Goal: Task Accomplishment & Management: Manage account settings

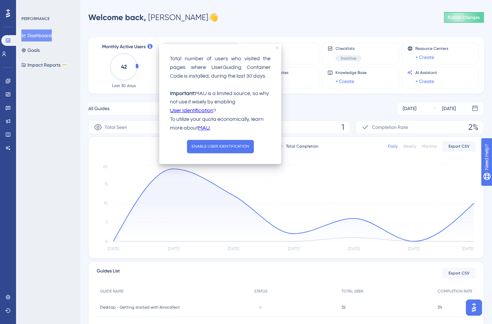
click at [277, 48] on icon "close tooltip" at bounding box center [277, 47] width 3 height 3
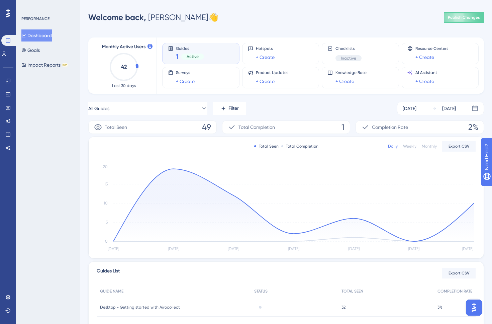
click at [174, 50] on div "Guides 1 Active" at bounding box center [201, 53] width 66 height 15
click at [190, 59] on span "Active" at bounding box center [193, 56] width 12 height 5
click at [37, 54] on button "Goals" at bounding box center [30, 50] width 18 height 12
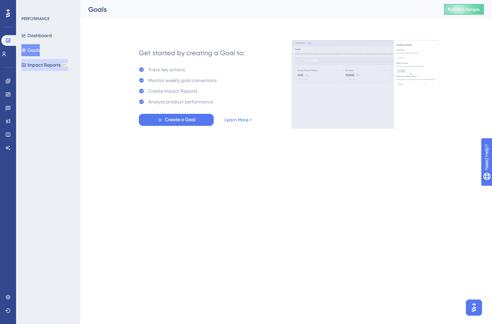
click at [42, 65] on button "Impact Reports BETA" at bounding box center [44, 65] width 46 height 12
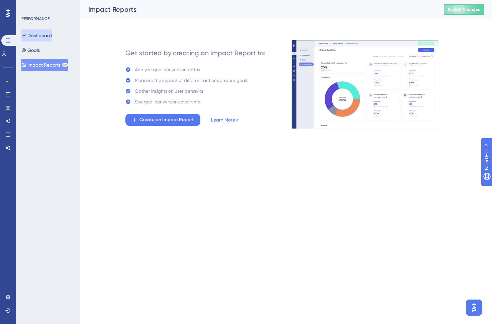
click at [40, 36] on button "Dashboard" at bounding box center [36, 35] width 30 height 12
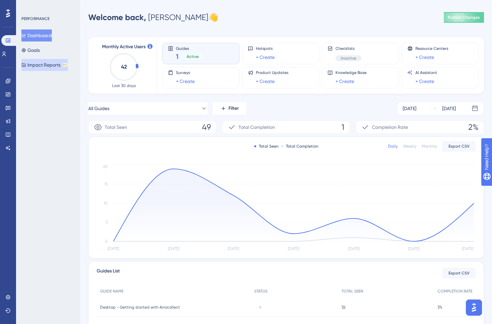
click at [39, 66] on button "Impact Reports BETA" at bounding box center [44, 65] width 46 height 12
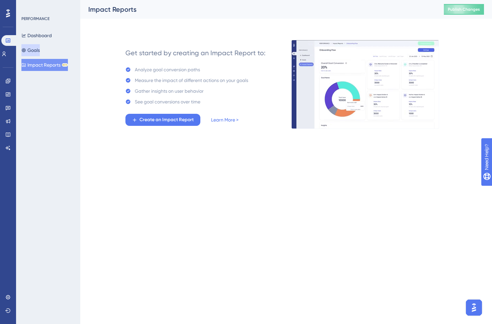
click at [36, 53] on button "Goals" at bounding box center [30, 50] width 18 height 12
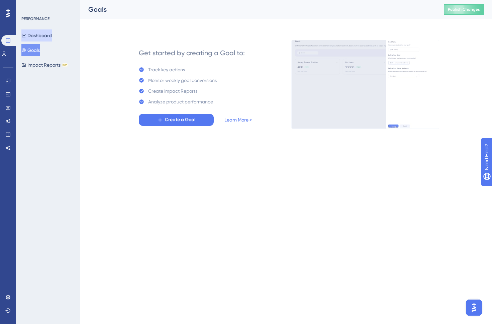
click at [41, 35] on button "Dashboard" at bounding box center [36, 35] width 30 height 12
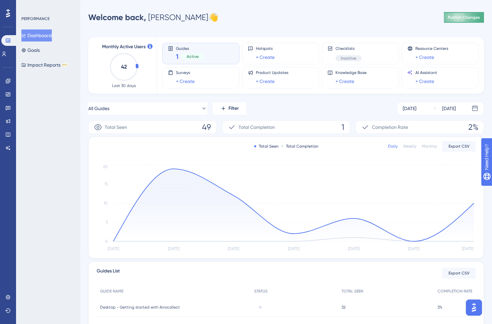
click at [466, 15] on span "Publish Changes" at bounding box center [464, 17] width 32 height 5
click at [56, 125] on div "PERFORMANCE Dashboard Goals Impact Reports BETA" at bounding box center [48, 162] width 64 height 324
click at [125, 62] on icon "42" at bounding box center [123, 66] width 29 height 29
click at [187, 52] on div "1 Active" at bounding box center [190, 56] width 28 height 9
click at [39, 49] on button "Goals" at bounding box center [30, 50] width 18 height 12
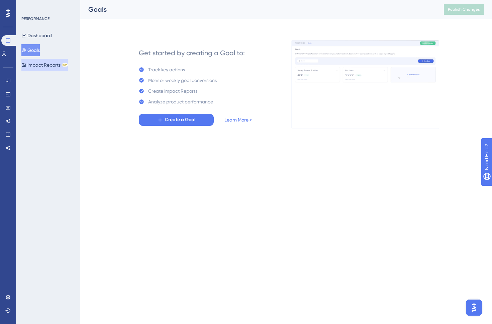
click at [39, 62] on button "Impact Reports BETA" at bounding box center [44, 65] width 46 height 12
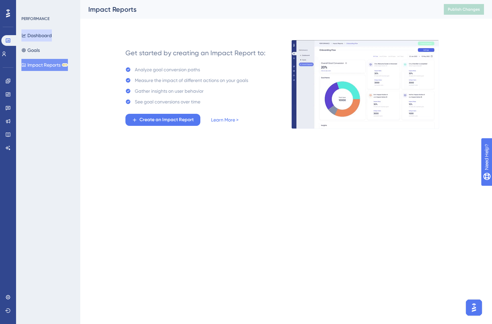
click at [38, 35] on button "Dashboard" at bounding box center [36, 35] width 30 height 12
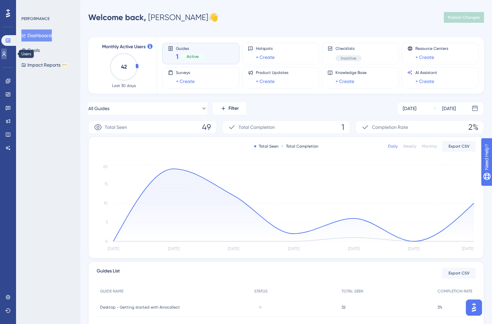
click at [7, 53] on icon at bounding box center [3, 53] width 5 height 5
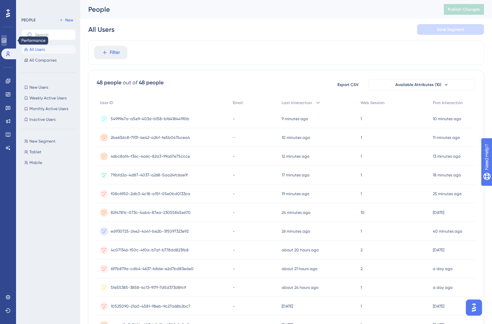
click at [6, 41] on icon at bounding box center [4, 40] width 4 height 4
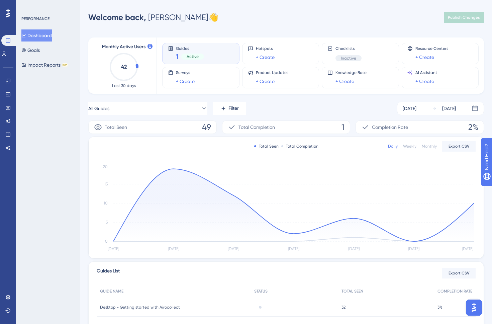
click at [44, 36] on button "Dashboard" at bounding box center [36, 35] width 30 height 12
click at [44, 15] on div "PERFORMANCE Dashboard Goals Impact Reports BETA" at bounding box center [48, 162] width 64 height 324
click at [11, 82] on link at bounding box center [7, 81] width 5 height 11
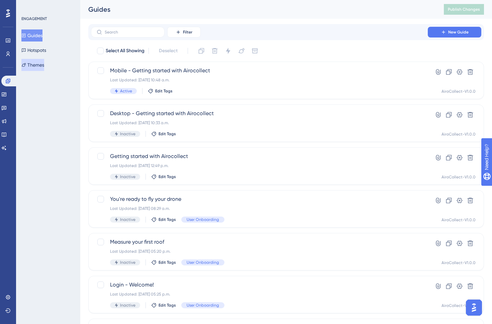
click at [41, 67] on button "Themes" at bounding box center [32, 65] width 23 height 12
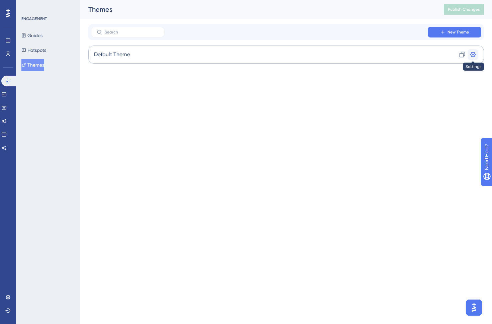
click at [475, 55] on icon at bounding box center [472, 54] width 7 height 7
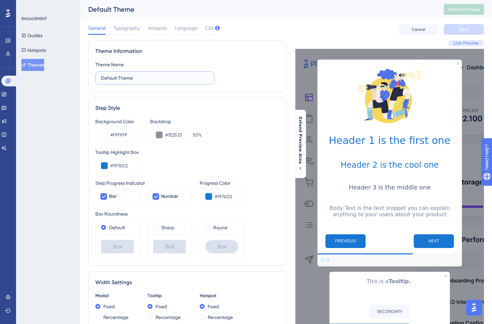
click at [125, 79] on input "Default Theme" at bounding box center [155, 77] width 108 height 7
type input "AiroCollect"
click at [457, 30] on button "Save" at bounding box center [464, 29] width 40 height 11
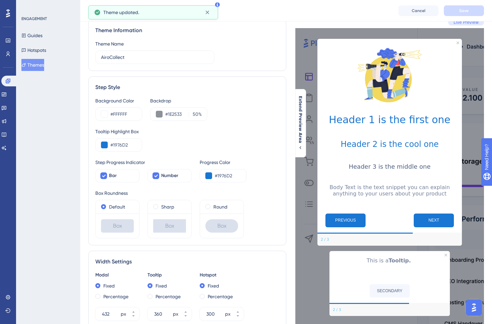
scroll to position [24, 0]
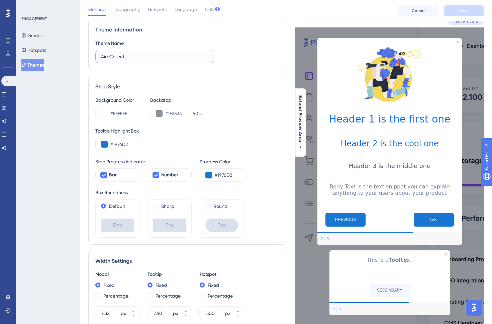
click at [137, 55] on input "AiroCollect" at bounding box center [155, 56] width 108 height 7
click at [47, 94] on div "ENGAGEMENT Guides Hotspots Themes" at bounding box center [48, 162] width 64 height 324
click at [35, 62] on button "Themes" at bounding box center [32, 65] width 23 height 12
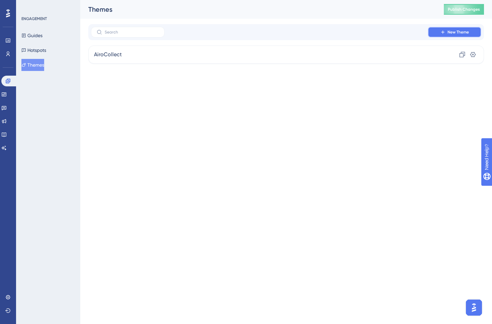
click at [439, 31] on button "New Theme" at bounding box center [454, 32] width 53 height 11
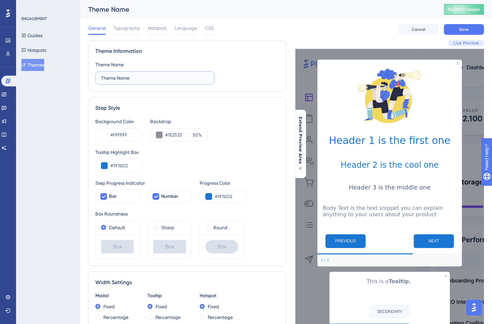
click at [147, 75] on input "Theme Name" at bounding box center [155, 77] width 108 height 7
type input "Mobile - AiroCollect"
click at [459, 28] on span "Save" at bounding box center [463, 29] width 9 height 5
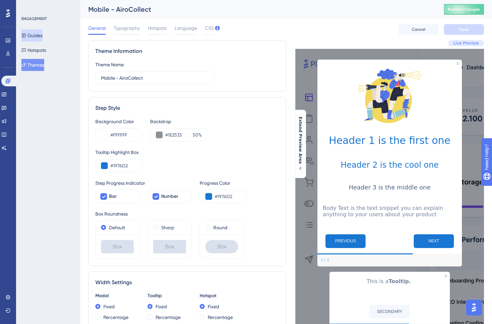
click at [37, 36] on button "Guides" at bounding box center [31, 35] width 21 height 12
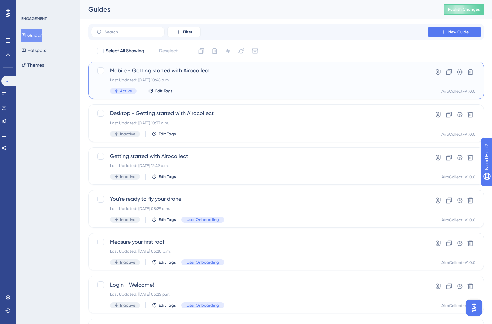
click at [173, 73] on span "Mobile - Getting started with Airocollect" at bounding box center [259, 71] width 299 height 8
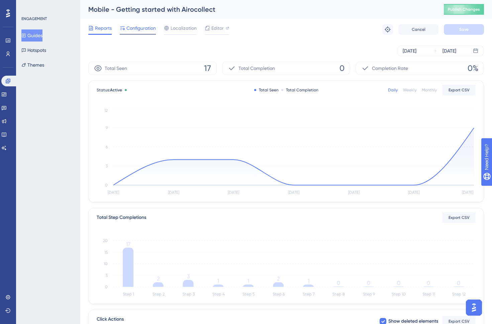
click at [139, 29] on span "Configuration" at bounding box center [140, 28] width 29 height 8
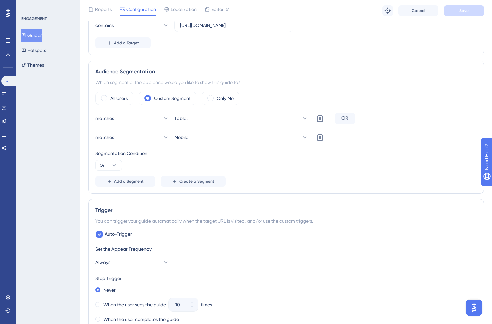
scroll to position [540, 0]
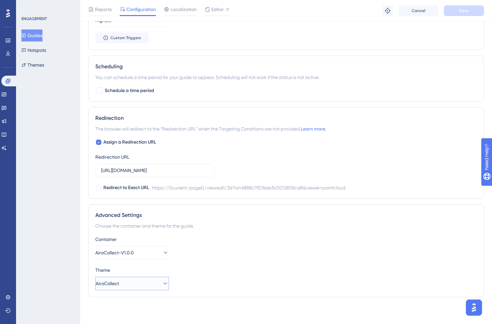
click at [140, 285] on button "AiroCollect" at bounding box center [132, 282] width 74 height 13
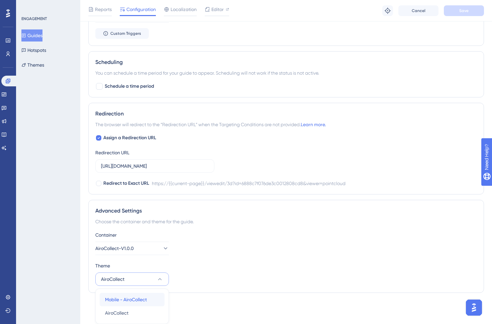
click at [137, 298] on span "Mobile - AiroCollect" at bounding box center [126, 299] width 42 height 8
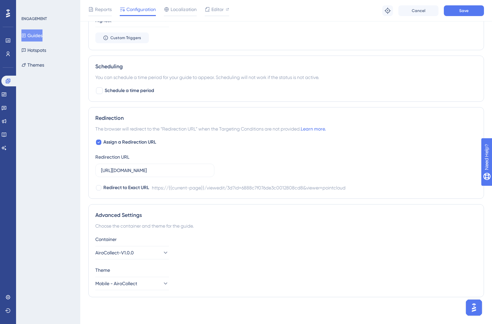
click at [273, 261] on div "Container AiroCollect-V1.0.0 Theme Mobile - AiroCollect" at bounding box center [285, 262] width 381 height 55
click at [462, 10] on span "Save" at bounding box center [463, 10] width 9 height 5
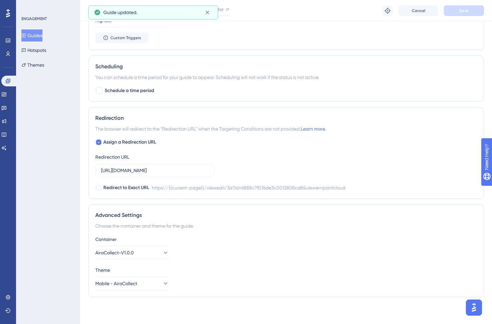
click at [74, 208] on div "ENGAGEMENT Guides Hotspots Themes" at bounding box center [48, 162] width 64 height 324
click at [34, 68] on button "Themes" at bounding box center [32, 65] width 23 height 12
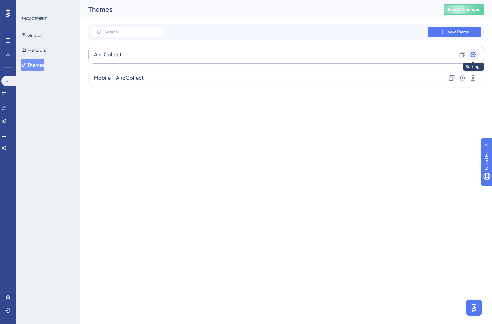
click at [473, 57] on icon at bounding box center [472, 54] width 7 height 7
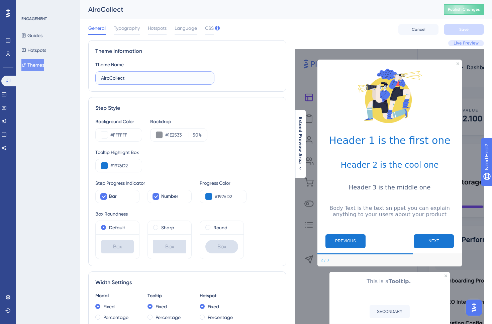
click at [102, 79] on input "AiroCollect" at bounding box center [155, 77] width 108 height 7
type input "Desktop - AiroCollect"
click at [457, 31] on button "Save" at bounding box center [464, 29] width 40 height 11
click at [37, 63] on button "Themes" at bounding box center [32, 65] width 23 height 12
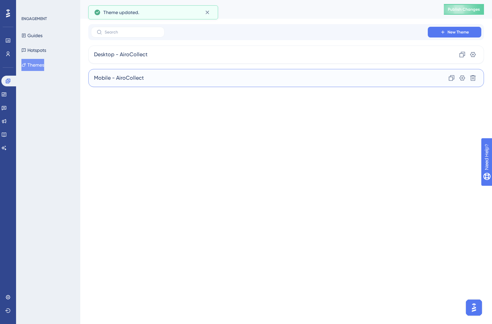
click at [161, 78] on div "Mobile - AiroCollect Clone Settings Delete" at bounding box center [285, 78] width 395 height 18
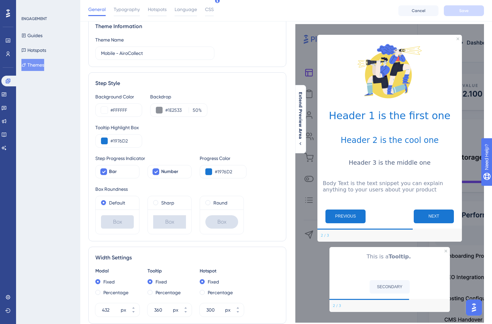
scroll to position [29, 0]
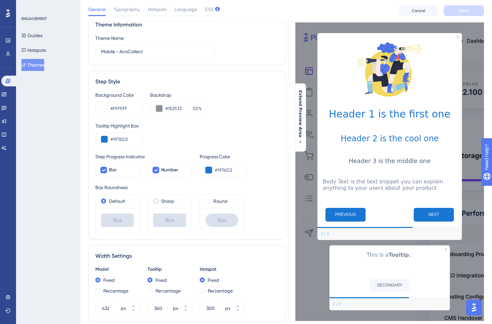
click at [156, 200] on span at bounding box center [155, 200] width 5 height 5
click at [160, 199] on input "radio" at bounding box center [160, 199] width 0 height 0
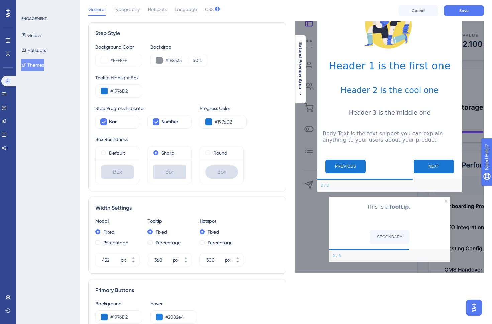
scroll to position [81, 0]
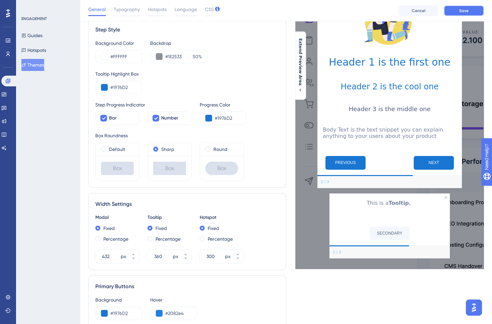
click at [454, 9] on button "Save" at bounding box center [464, 10] width 40 height 11
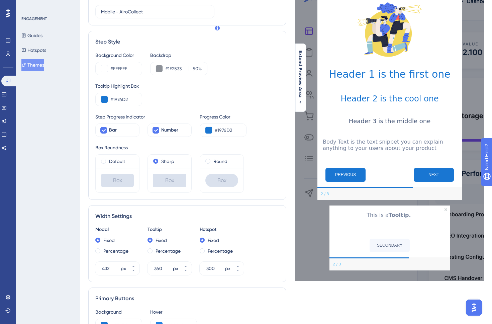
scroll to position [0, 0]
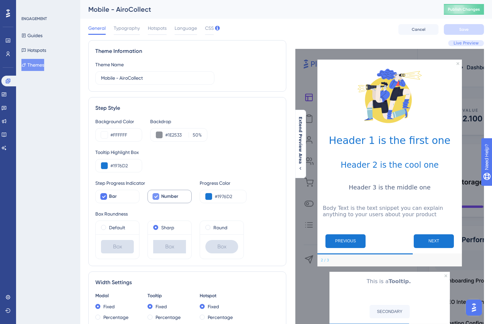
click at [155, 197] on icon at bounding box center [156, 196] width 4 height 3
checkbox input "false"
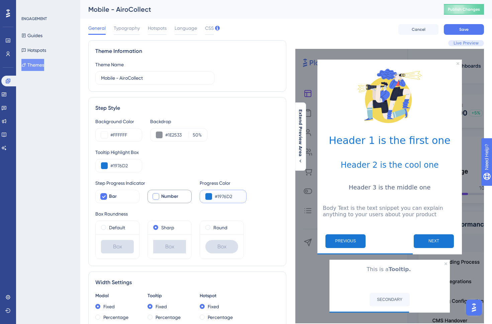
click at [208, 196] on button at bounding box center [208, 196] width 7 height 7
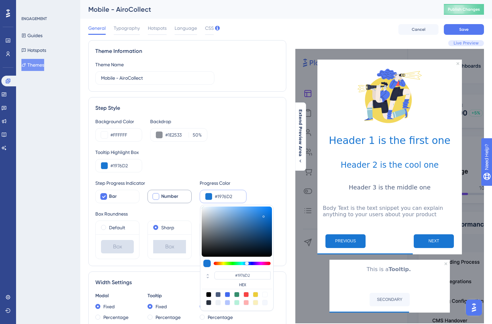
click at [208, 196] on button at bounding box center [208, 196] width 7 height 7
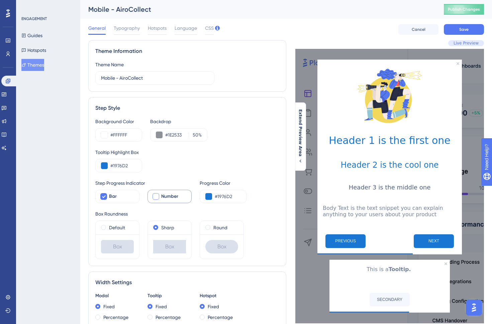
click at [44, 211] on div "ENGAGEMENT Guides Hotspots Themes" at bounding box center [48, 162] width 64 height 324
click at [465, 28] on span "Save" at bounding box center [463, 29] width 9 height 5
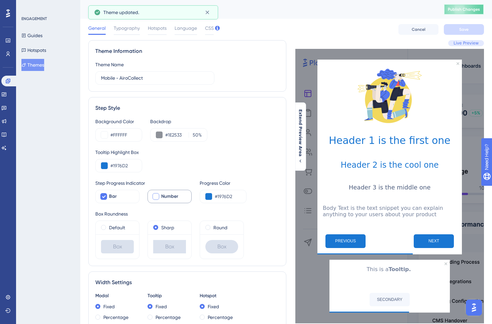
click at [451, 10] on span "Publish Changes" at bounding box center [464, 9] width 32 height 5
click at [62, 169] on div "ENGAGEMENT Guides Hotspots Themes" at bounding box center [48, 162] width 64 height 324
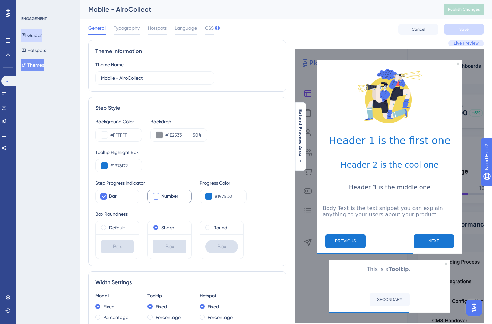
click at [42, 39] on button "Guides" at bounding box center [31, 35] width 21 height 12
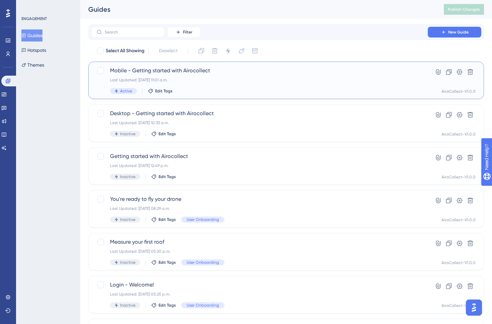
click at [190, 73] on span "Mobile - Getting started with Airocollect" at bounding box center [259, 71] width 299 height 8
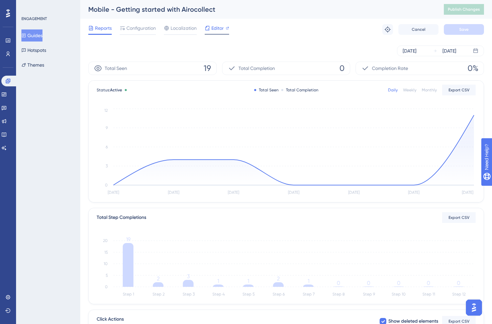
click at [213, 29] on span "Editor" at bounding box center [217, 28] width 12 height 8
click at [39, 49] on button "Hotspots" at bounding box center [33, 50] width 25 height 12
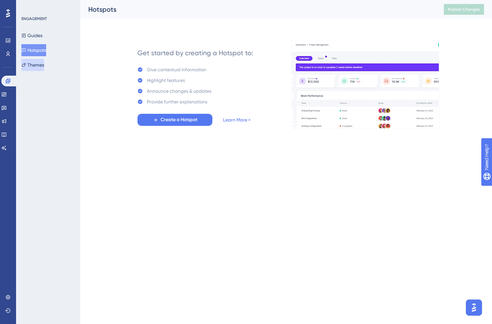
click at [39, 65] on button "Themes" at bounding box center [32, 65] width 23 height 12
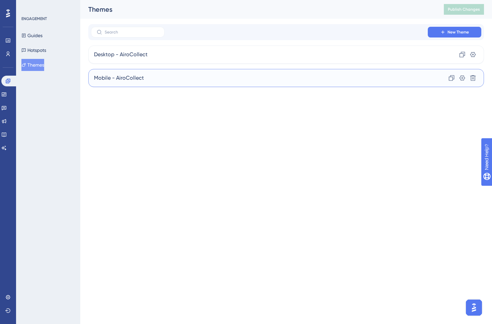
click at [166, 76] on div "Mobile - AiroCollect Clone Settings Delete" at bounding box center [285, 78] width 395 height 18
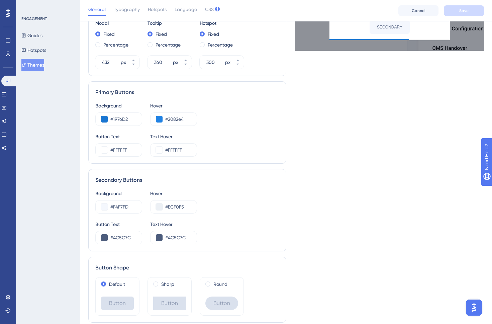
scroll to position [300, 0]
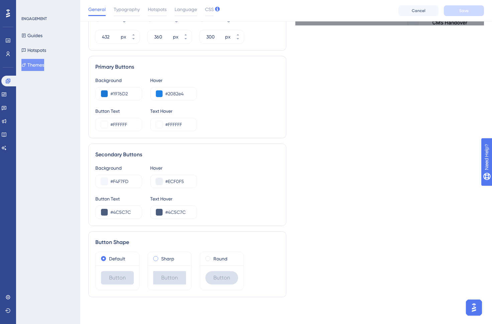
click at [163, 260] on label "Sharp" at bounding box center [167, 258] width 13 height 8
click at [466, 12] on span "Save" at bounding box center [463, 10] width 9 height 5
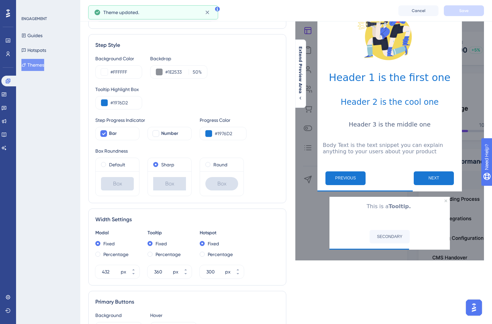
scroll to position [0, 0]
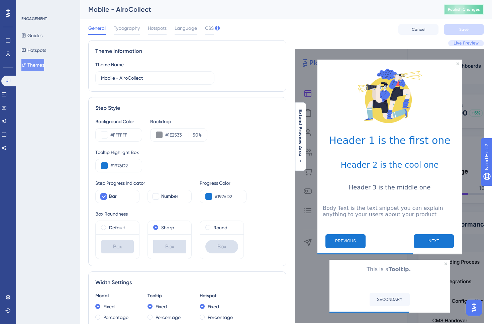
click at [470, 9] on button "Publish Changes" at bounding box center [464, 9] width 40 height 11
click at [100, 198] on div at bounding box center [103, 196] width 7 height 7
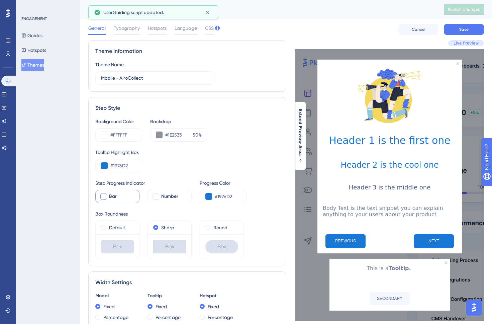
click at [100, 198] on div at bounding box center [103, 196] width 7 height 7
checkbox input "true"
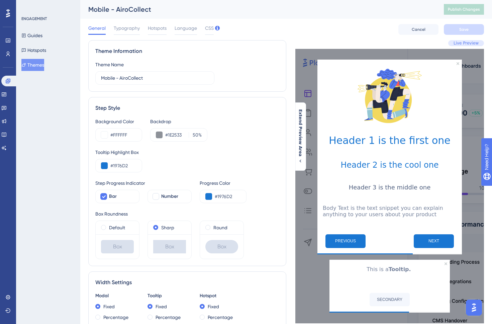
click at [45, 208] on div "ENGAGEMENT Guides Hotspots Themes" at bounding box center [48, 162] width 64 height 324
click at [358, 211] on p "Body Text is the text snippet you can explain anything to your users about your…" at bounding box center [390, 211] width 134 height 13
click at [454, 7] on span "Publish Changes" at bounding box center [464, 9] width 32 height 5
click at [131, 28] on span "Typography" at bounding box center [127, 28] width 26 height 8
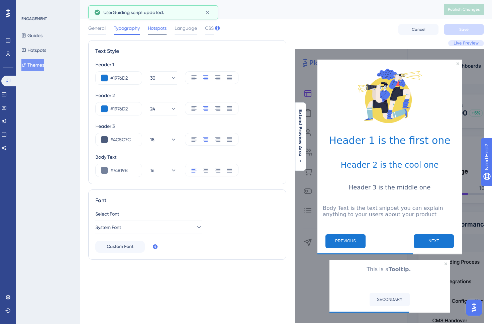
click at [157, 28] on span "Hotspots" at bounding box center [157, 28] width 19 height 8
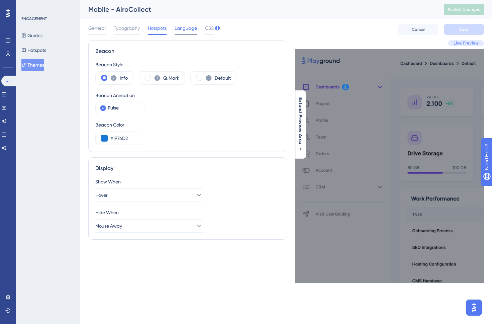
click at [187, 31] on span "Language" at bounding box center [186, 28] width 22 height 8
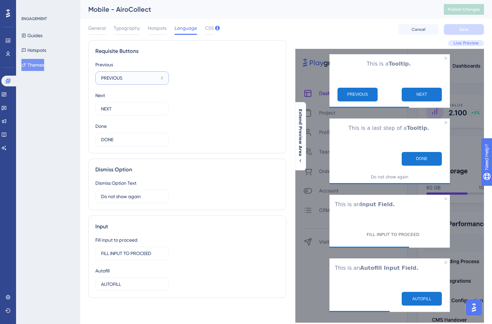
click at [107, 77] on input "PREVIOUS" at bounding box center [129, 77] width 57 height 7
type input "Previous"
click at [110, 110] on input "NEXT" at bounding box center [129, 108] width 56 height 7
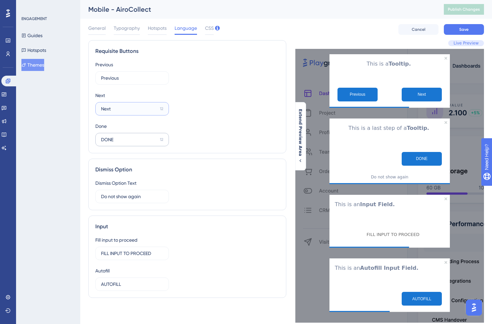
type input "Next"
click at [104, 140] on input "DONE" at bounding box center [129, 139] width 56 height 7
type input "Done"
click at [170, 177] on div "Dismiss Option Dismiss Option Text Do not show again 9" at bounding box center [187, 183] width 198 height 51
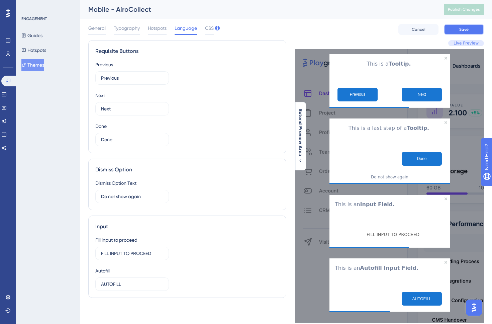
click at [459, 30] on span "Save" at bounding box center [463, 29] width 9 height 5
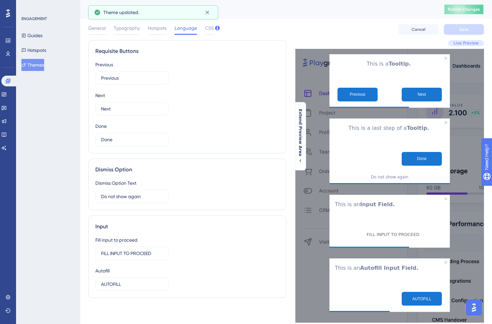
click at [466, 9] on span "Publish Changes" at bounding box center [464, 9] width 32 height 5
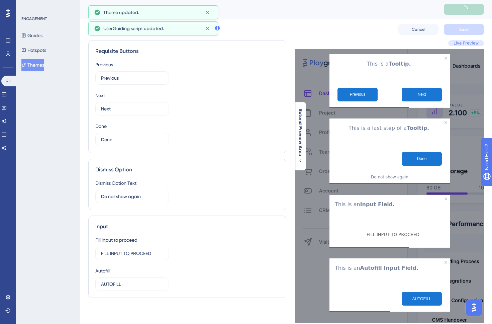
click at [208, 30] on span "CSS" at bounding box center [209, 28] width 9 height 8
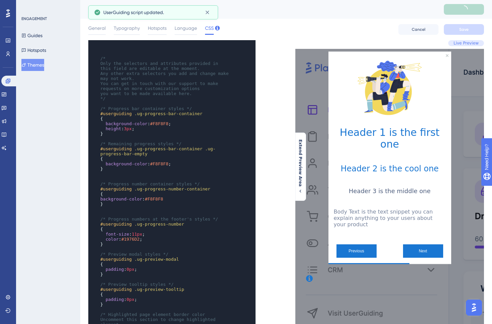
click at [267, 25] on div "General Typography Hotspots Language CSS Cancel Save" at bounding box center [285, 29] width 395 height 21
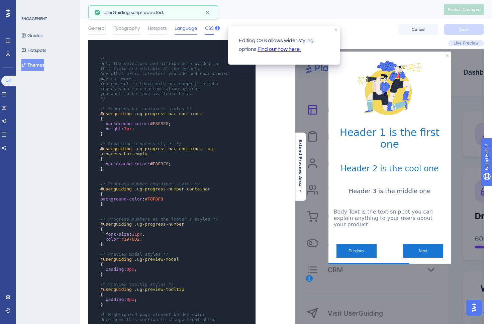
click at [186, 32] on div "Language" at bounding box center [186, 29] width 22 height 11
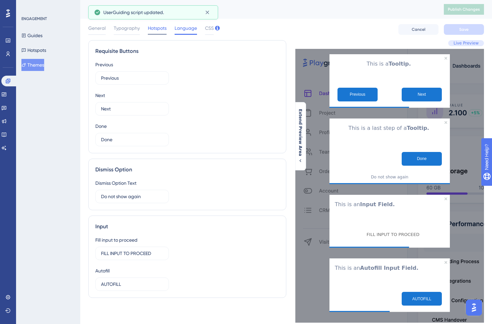
click at [149, 30] on span "Hotspots" at bounding box center [157, 28] width 19 height 8
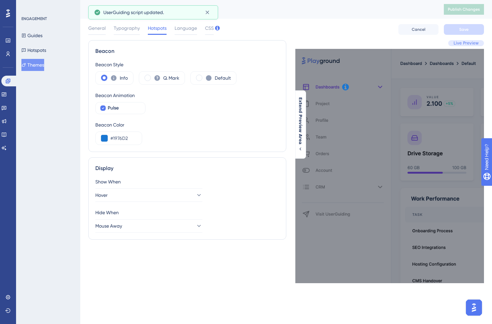
click at [110, 31] on div "General Typography Hotspots Language CSS" at bounding box center [150, 29] width 125 height 11
click at [98, 30] on span "General" at bounding box center [96, 28] width 17 height 8
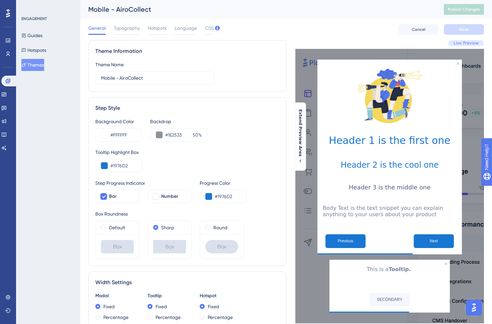
click at [47, 139] on div "ENGAGEMENT Guides Hotspots Themes" at bounding box center [48, 162] width 64 height 324
click at [432, 241] on button "Next" at bounding box center [434, 241] width 40 height 14
click at [37, 52] on button "Hotspots" at bounding box center [33, 50] width 25 height 12
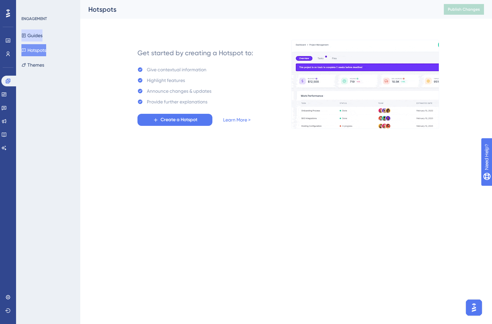
click at [39, 34] on button "Guides" at bounding box center [31, 35] width 21 height 12
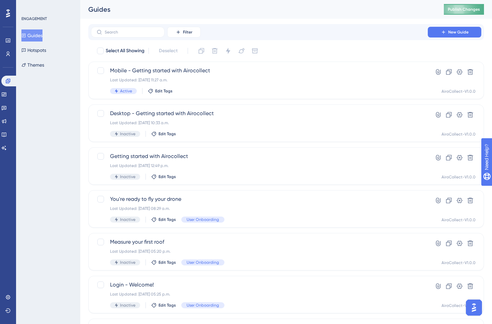
click at [454, 12] on button "Publish Changes" at bounding box center [464, 9] width 40 height 11
click at [460, 12] on button "Publish Changes" at bounding box center [464, 9] width 40 height 11
click at [467, 10] on span "Publish Changes" at bounding box center [464, 9] width 32 height 5
click at [463, 8] on span "Publish Changes" at bounding box center [464, 9] width 32 height 5
